Goal: Task Accomplishment & Management: Use online tool/utility

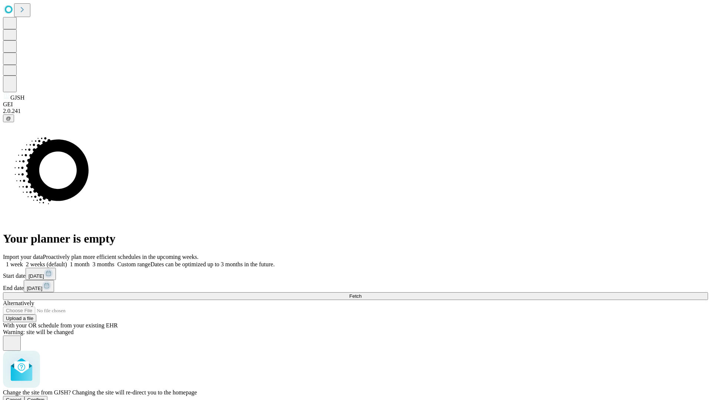
click at [45, 397] on span "Confirm" at bounding box center [35, 400] width 17 height 6
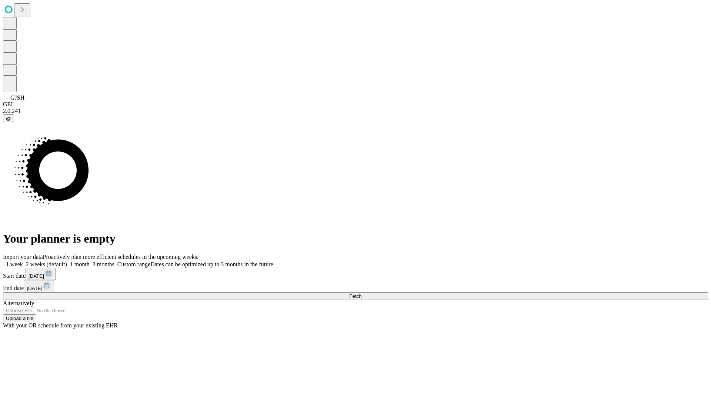
click at [23, 261] on label "1 week" at bounding box center [13, 264] width 20 height 6
click at [362, 293] on span "Fetch" at bounding box center [355, 296] width 12 height 6
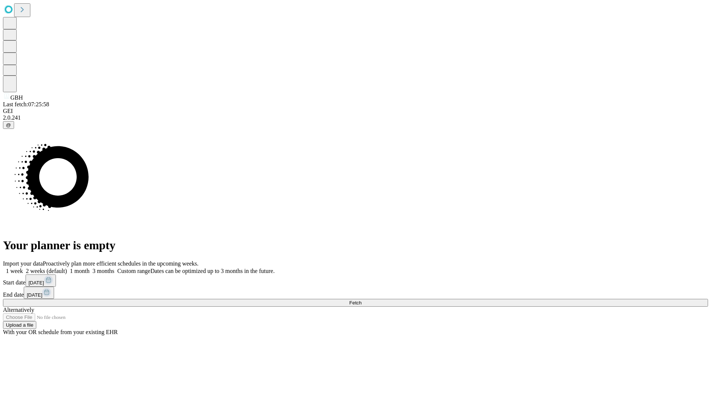
click at [23, 268] on label "1 week" at bounding box center [13, 271] width 20 height 6
click at [362, 300] on span "Fetch" at bounding box center [355, 303] width 12 height 6
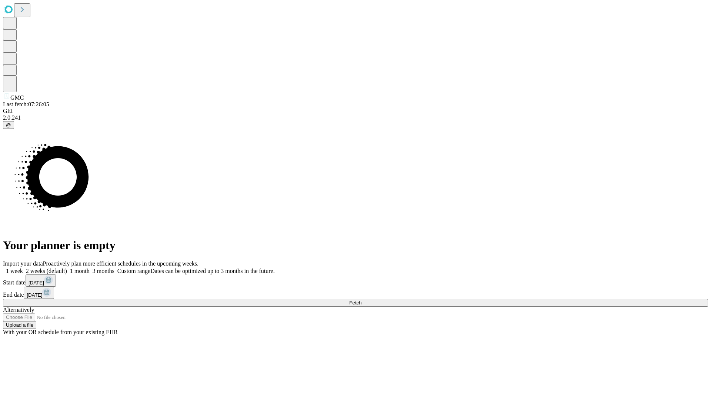
click at [23, 268] on label "1 week" at bounding box center [13, 271] width 20 height 6
click at [362, 300] on span "Fetch" at bounding box center [355, 303] width 12 height 6
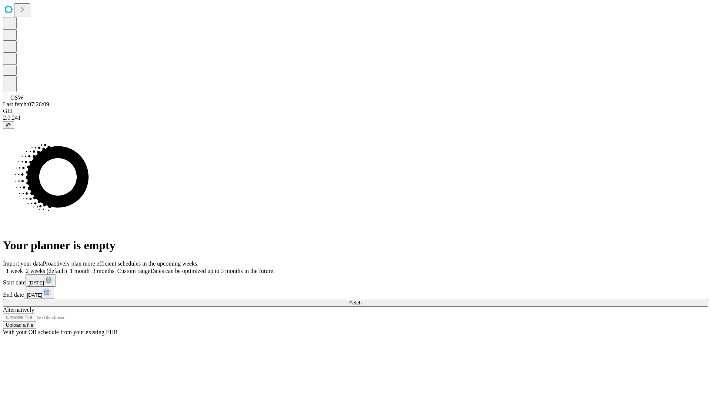
click at [23, 268] on label "1 week" at bounding box center [13, 271] width 20 height 6
click at [362, 300] on span "Fetch" at bounding box center [355, 303] width 12 height 6
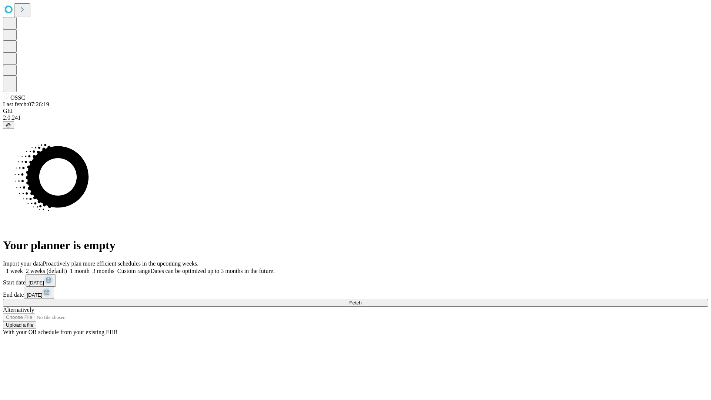
click at [23, 268] on label "1 week" at bounding box center [13, 271] width 20 height 6
click at [362, 300] on span "Fetch" at bounding box center [355, 303] width 12 height 6
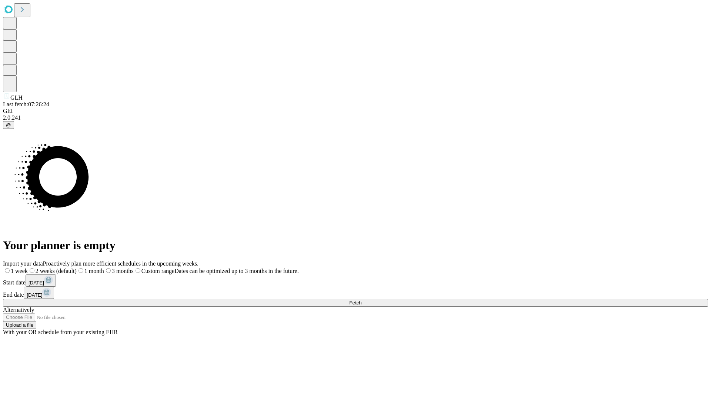
click at [28, 268] on label "1 week" at bounding box center [15, 271] width 25 height 6
click at [362, 300] on span "Fetch" at bounding box center [355, 303] width 12 height 6
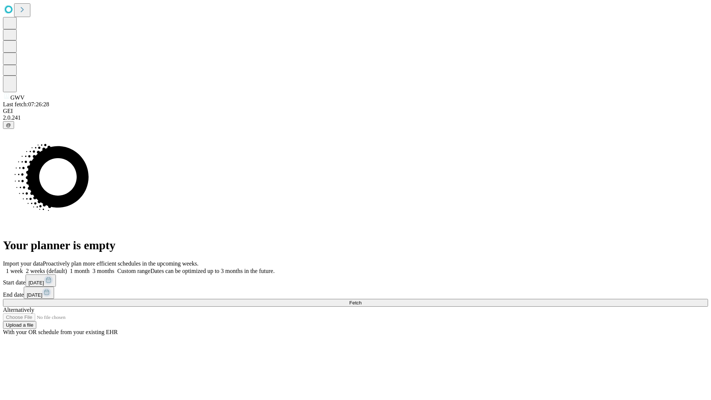
click at [23, 268] on label "1 week" at bounding box center [13, 271] width 20 height 6
click at [362, 300] on span "Fetch" at bounding box center [355, 303] width 12 height 6
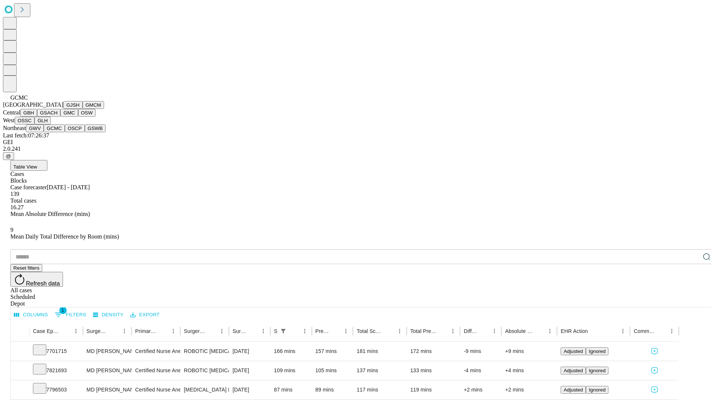
click at [65, 132] on button "OSCP" at bounding box center [75, 128] width 20 height 8
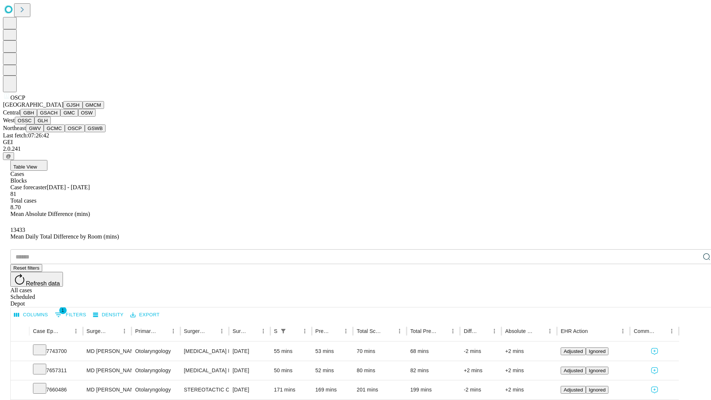
click at [85, 132] on button "GSWB" at bounding box center [95, 128] width 21 height 8
